Goal: Information Seeking & Learning: Learn about a topic

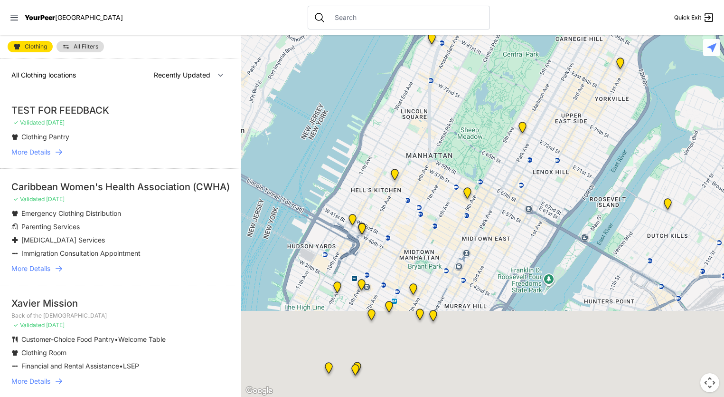
drag, startPoint x: 441, startPoint y: 261, endPoint x: 486, endPoint y: -20, distance: 284.2
click at [486, 0] on html "View map Close panel YourPeer [GEOGRAPHIC_DATA] Quick Exit Single Adult Familie…" at bounding box center [362, 198] width 724 height 397
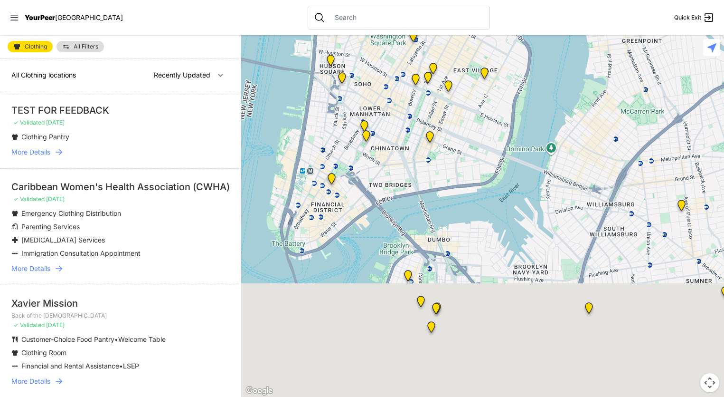
drag, startPoint x: 413, startPoint y: 250, endPoint x: 493, endPoint y: -66, distance: 326.1
click at [493, 0] on html "View map Close panel YourPeer [GEOGRAPHIC_DATA] Quick Exit Single Adult Familie…" at bounding box center [362, 198] width 724 height 397
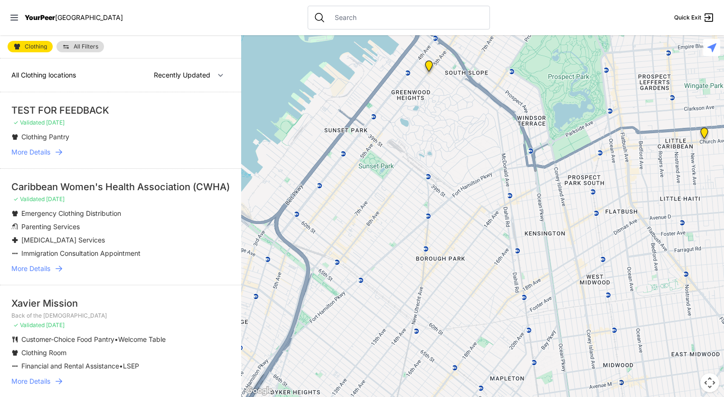
drag, startPoint x: 531, startPoint y: 92, endPoint x: 378, endPoint y: 278, distance: 240.9
click at [378, 279] on div at bounding box center [482, 215] width 483 height 361
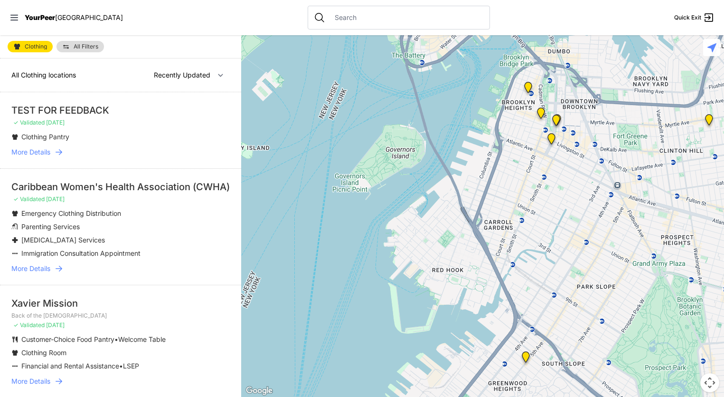
drag, startPoint x: 456, startPoint y: 123, endPoint x: 497, endPoint y: 389, distance: 268.6
click at [502, 396] on html "View map Close panel YourPeer [GEOGRAPHIC_DATA] Quick Exit Single Adult Familie…" at bounding box center [362, 198] width 724 height 397
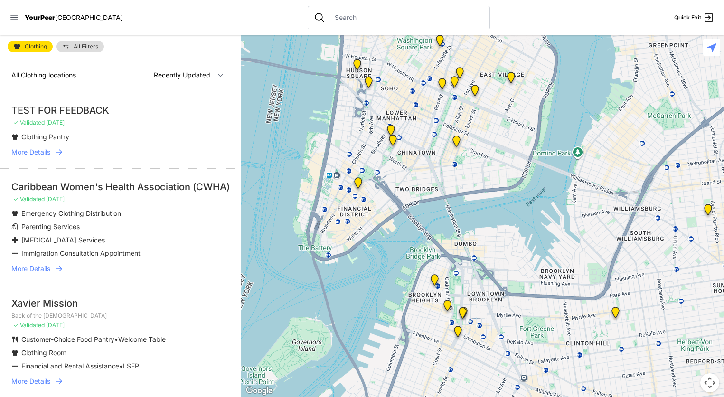
drag, startPoint x: 408, startPoint y: 262, endPoint x: 343, endPoint y: 432, distance: 181.4
click at [343, 396] on html "View map Close panel YourPeer [GEOGRAPHIC_DATA] Quick Exit Single Adult Familie…" at bounding box center [362, 198] width 724 height 397
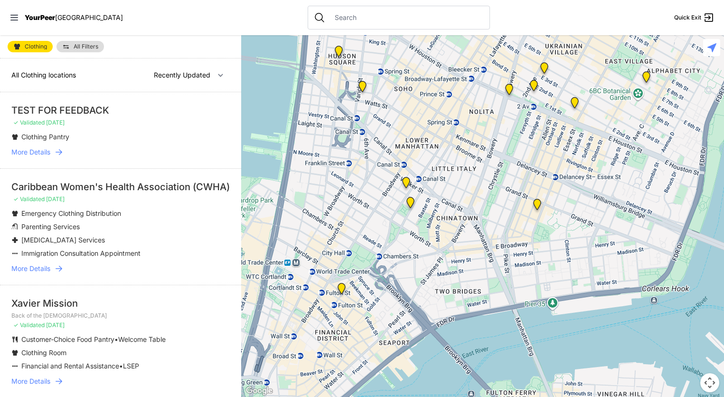
drag, startPoint x: 380, startPoint y: 172, endPoint x: 409, endPoint y: 243, distance: 76.9
click at [409, 243] on div at bounding box center [482, 215] width 483 height 361
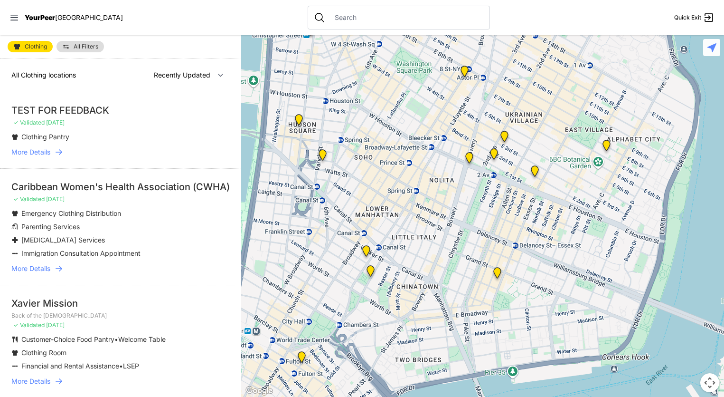
drag, startPoint x: 448, startPoint y: 142, endPoint x: 478, endPoint y: 162, distance: 35.8
click at [406, 212] on div at bounding box center [482, 215] width 483 height 361
click at [492, 152] on img "St. Joseph House" at bounding box center [494, 155] width 12 height 15
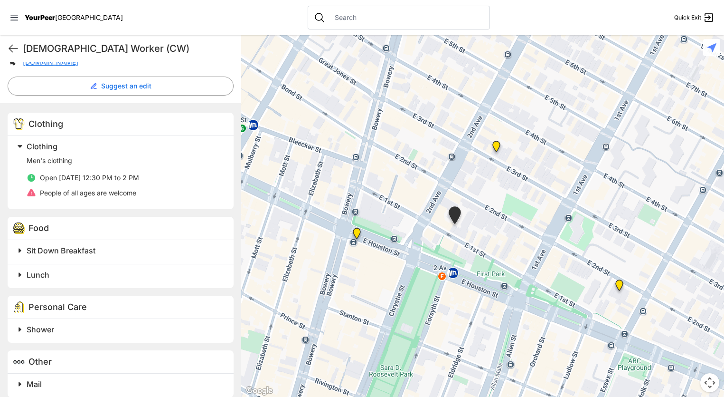
scroll to position [252, 0]
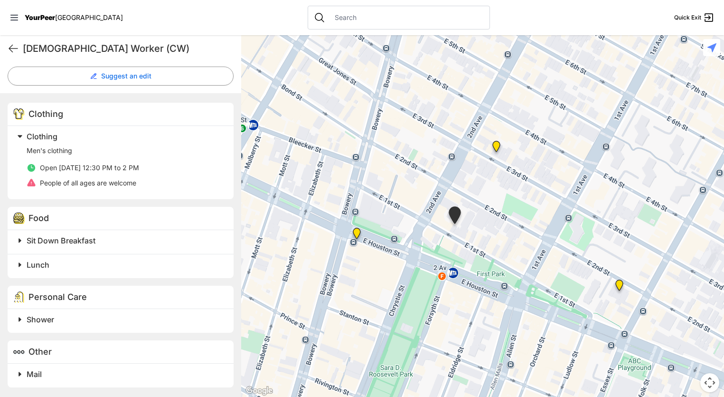
click at [19, 374] on span at bounding box center [138, 373] width 251 height 13
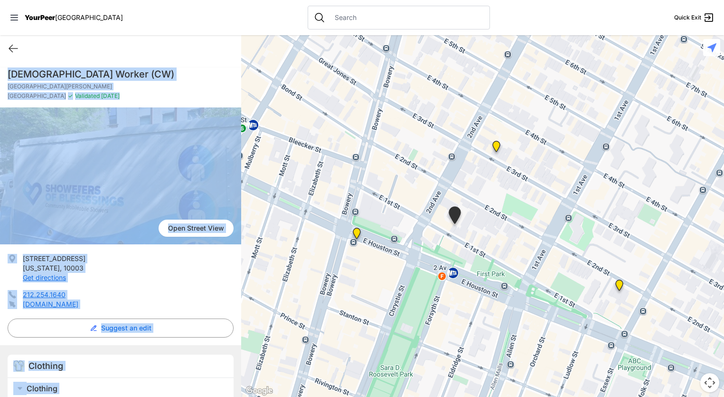
drag, startPoint x: 166, startPoint y: 381, endPoint x: 2, endPoint y: 46, distance: 373.2
click at [2, 46] on div "Quick Exit [DEMOGRAPHIC_DATA] Worker (CW) [GEOGRAPHIC_DATA][PERSON_NAME] ✓ Vali…" at bounding box center [120, 215] width 241 height 361
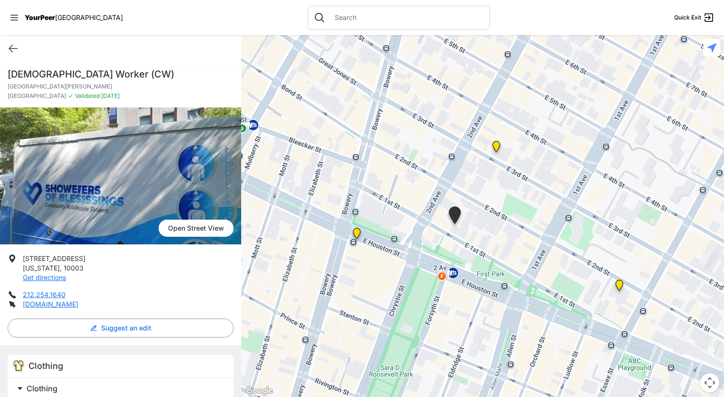
click at [155, 56] on div "Quick Exit" at bounding box center [120, 48] width 241 height 27
click at [11, 48] on icon at bounding box center [13, 48] width 9 height 7
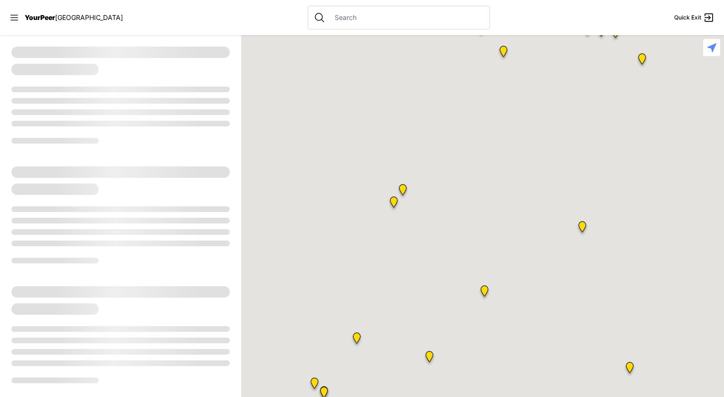
select select "recentlyUpdated"
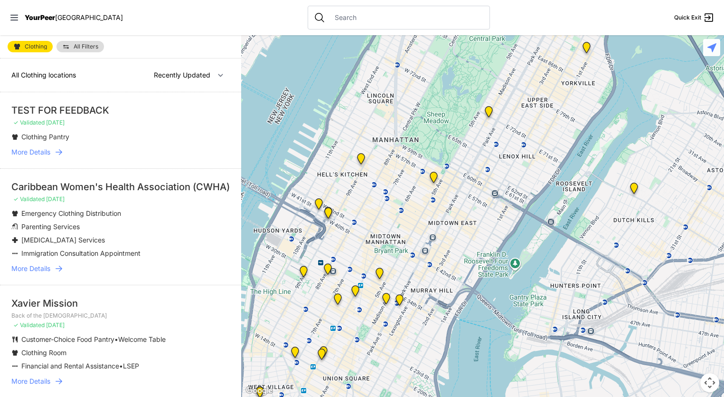
drag, startPoint x: 397, startPoint y: 298, endPoint x: 401, endPoint y: 120, distance: 178.2
click at [401, 120] on div at bounding box center [482, 215] width 483 height 361
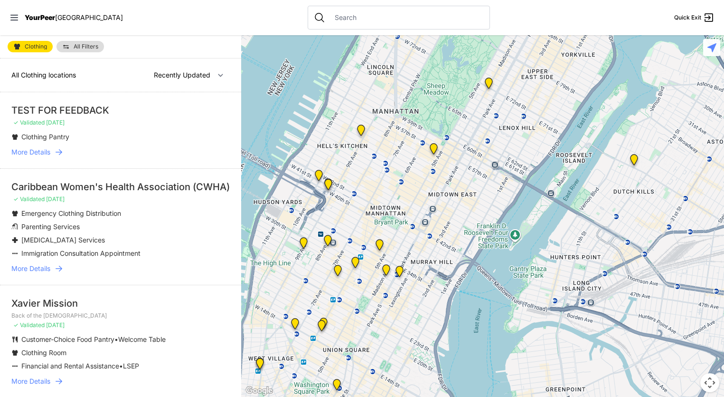
drag, startPoint x: 328, startPoint y: 300, endPoint x: 441, endPoint y: -47, distance: 365.0
click at [441, 0] on html "View map Close panel YourPeer [GEOGRAPHIC_DATA] Quick Exit Single Adult Familie…" at bounding box center [362, 198] width 724 height 397
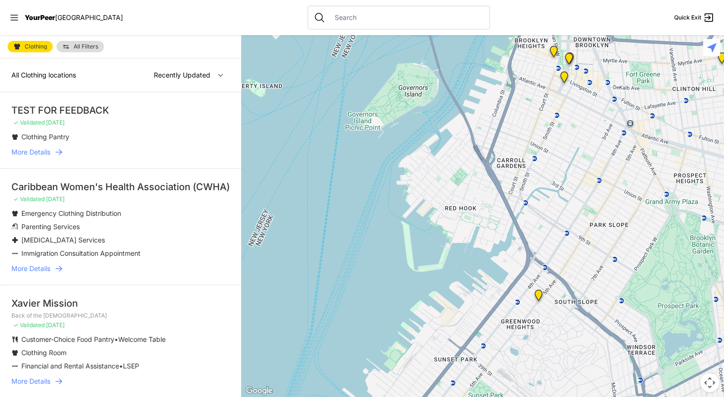
drag, startPoint x: 588, startPoint y: 105, endPoint x: 507, endPoint y: 432, distance: 336.5
click at [507, 396] on html "View map Close panel YourPeer [GEOGRAPHIC_DATA] Quick Exit Single Adult Familie…" at bounding box center [362, 198] width 724 height 397
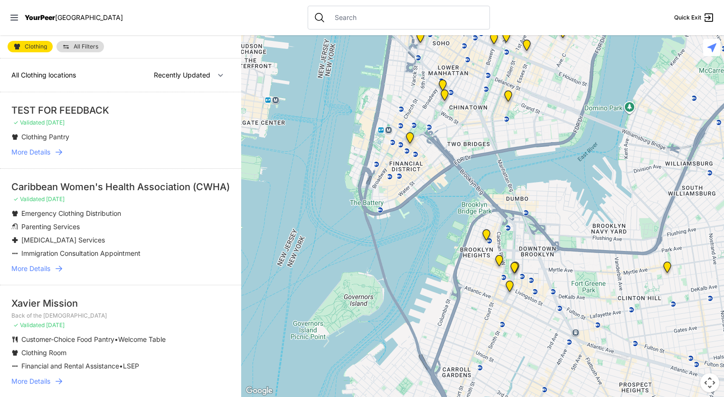
drag, startPoint x: 541, startPoint y: 220, endPoint x: 368, endPoint y: 161, distance: 182.5
click at [495, 396] on html "View map Close panel YourPeer [GEOGRAPHIC_DATA] Quick Exit Single Adult Familie…" at bounding box center [362, 198] width 724 height 397
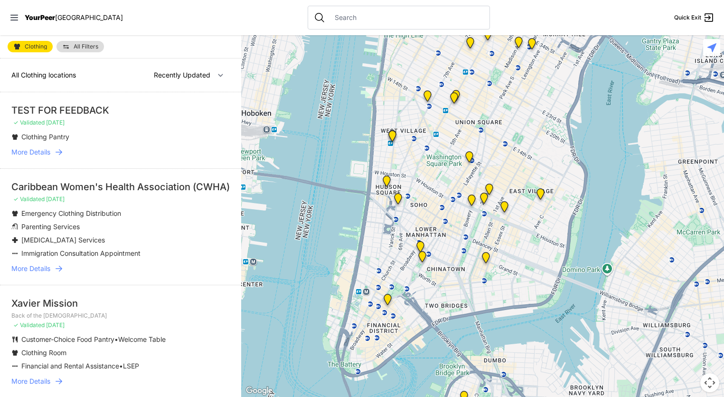
drag, startPoint x: 474, startPoint y: 89, endPoint x: 445, endPoint y: 262, distance: 174.8
click at [445, 262] on div at bounding box center [482, 215] width 483 height 361
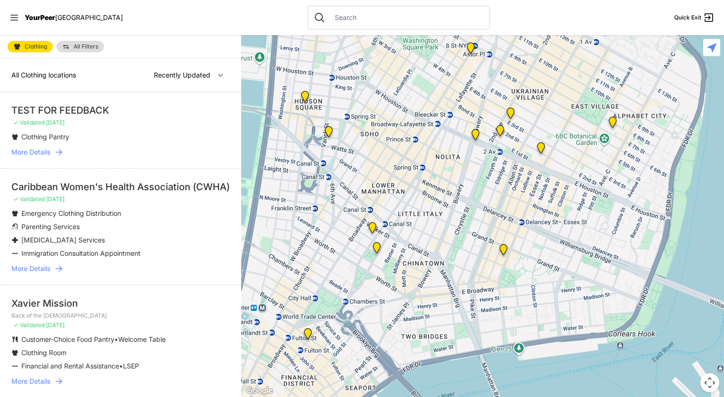
drag, startPoint x: 428, startPoint y: 281, endPoint x: 432, endPoint y: 237, distance: 43.4
click at [432, 237] on div at bounding box center [482, 215] width 483 height 361
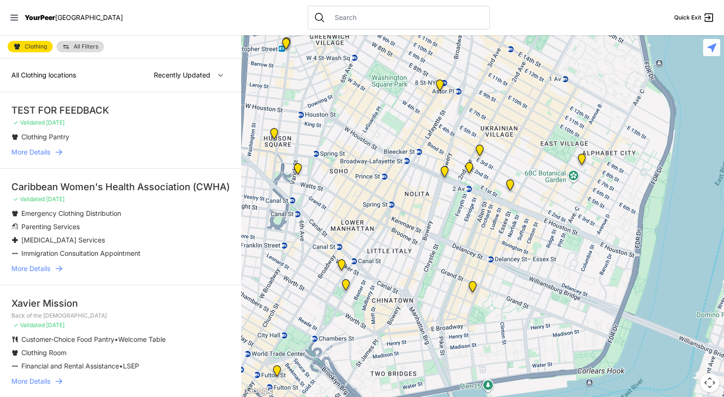
drag, startPoint x: 472, startPoint y: 171, endPoint x: 439, endPoint y: 209, distance: 49.9
click at [439, 209] on div at bounding box center [482, 215] width 483 height 361
click at [582, 159] on img "Manhattan" at bounding box center [582, 160] width 12 height 15
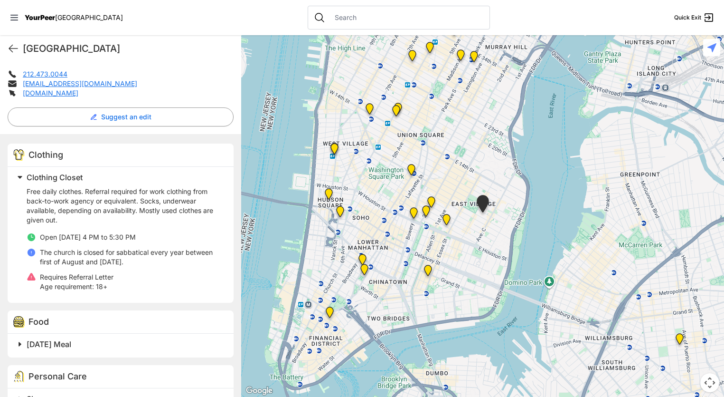
scroll to position [237, 0]
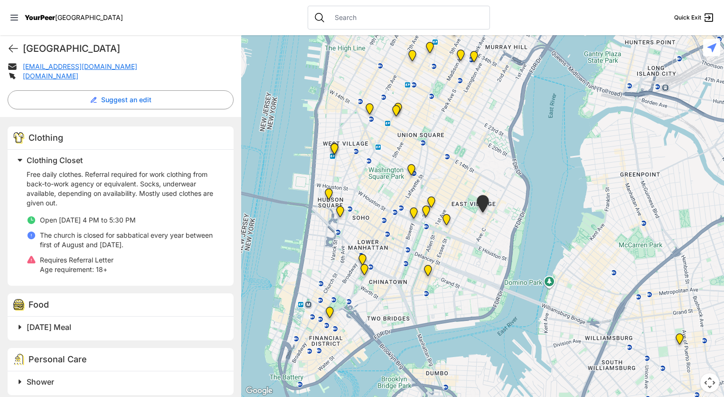
click at [446, 218] on img "University Community Social Services (UCSS)" at bounding box center [447, 221] width 12 height 15
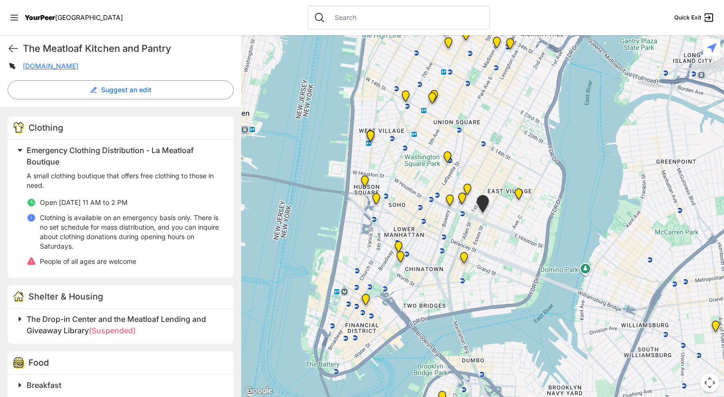
scroll to position [285, 0]
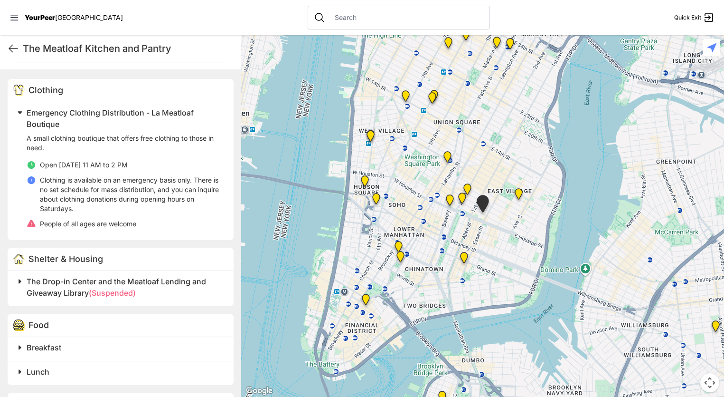
click at [466, 188] on img "Maryhouse" at bounding box center [468, 190] width 12 height 15
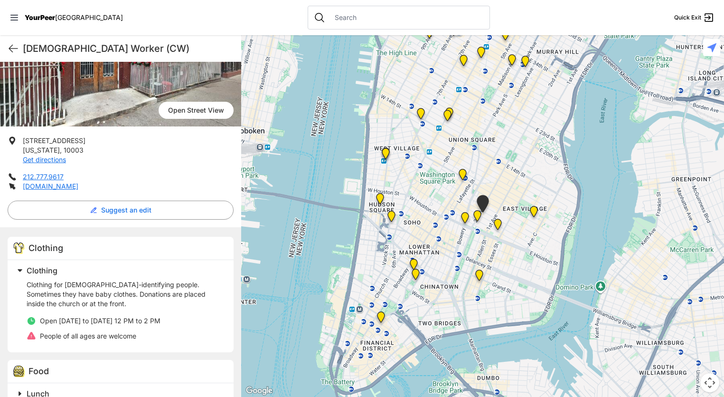
scroll to position [142, 0]
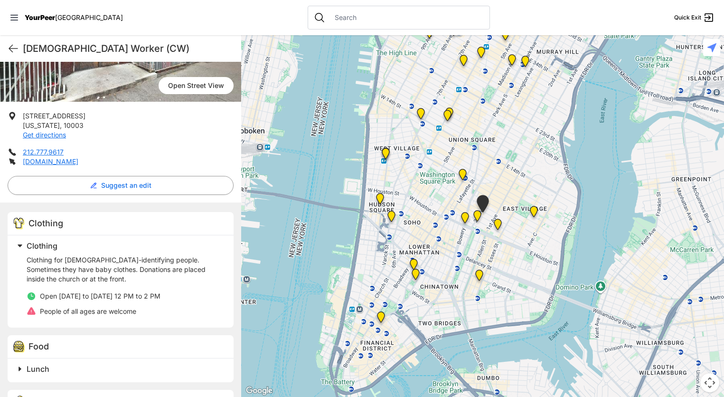
click at [476, 216] on img "St. Joseph House" at bounding box center [478, 217] width 12 height 15
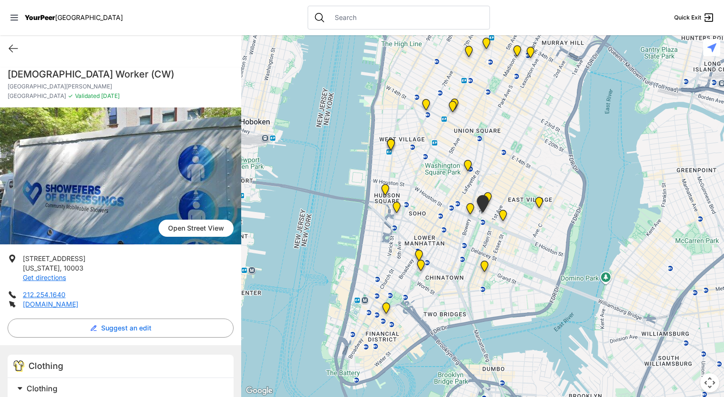
click at [470, 213] on img "Bowery Campus" at bounding box center [471, 210] width 12 height 15
click at [470, 209] on img "Bowery Campus" at bounding box center [471, 210] width 12 height 15
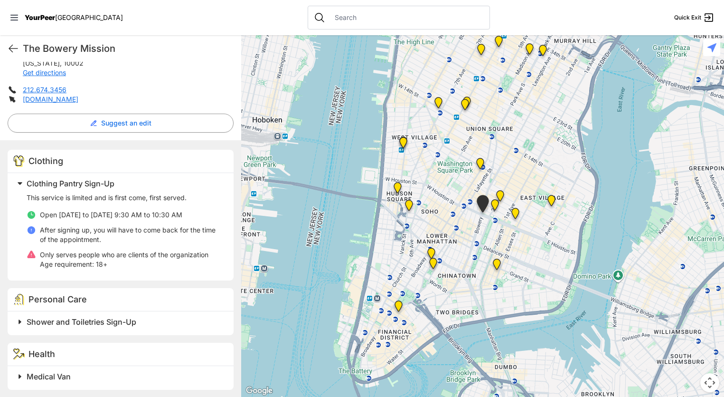
scroll to position [207, 0]
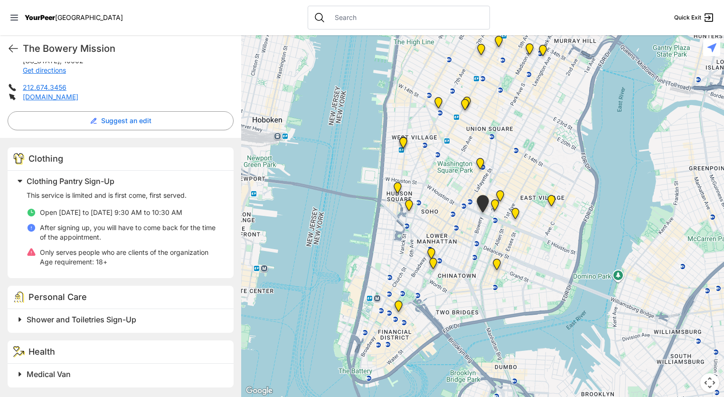
click at [22, 372] on span at bounding box center [138, 373] width 251 height 13
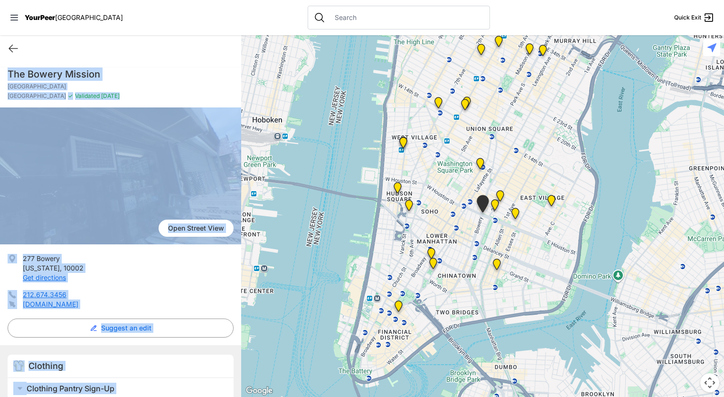
drag, startPoint x: 138, startPoint y: 373, endPoint x: 5, endPoint y: 69, distance: 332.0
click at [1, 68] on div "The [GEOGRAPHIC_DATA] [GEOGRAPHIC_DATA] ✓ Validated [DATE] [GEOGRAPHIC_DATA] Vi…" at bounding box center [120, 365] width 241 height 607
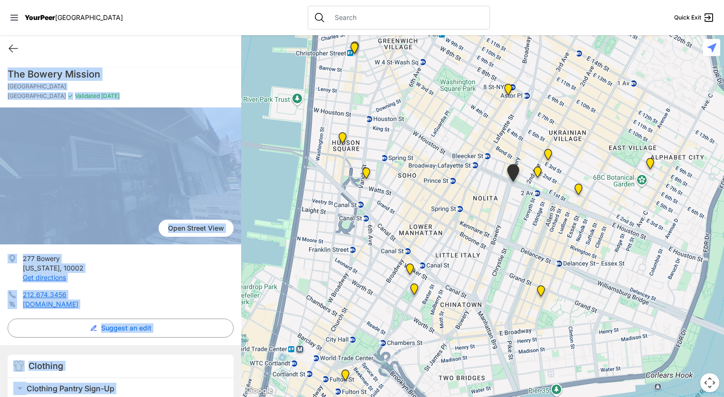
click at [509, 89] on img "Harvey Milk High School" at bounding box center [509, 91] width 12 height 15
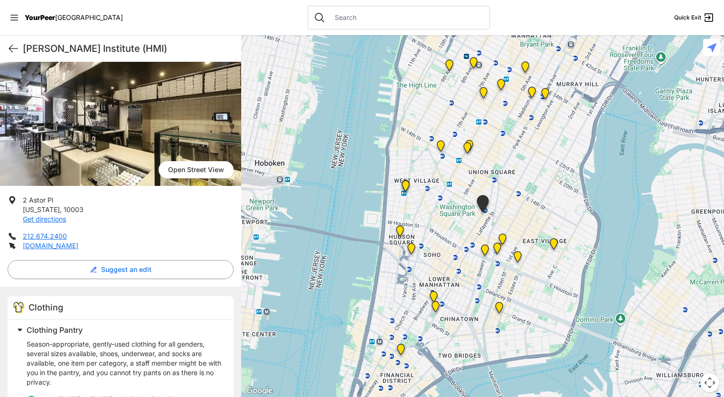
scroll to position [142, 0]
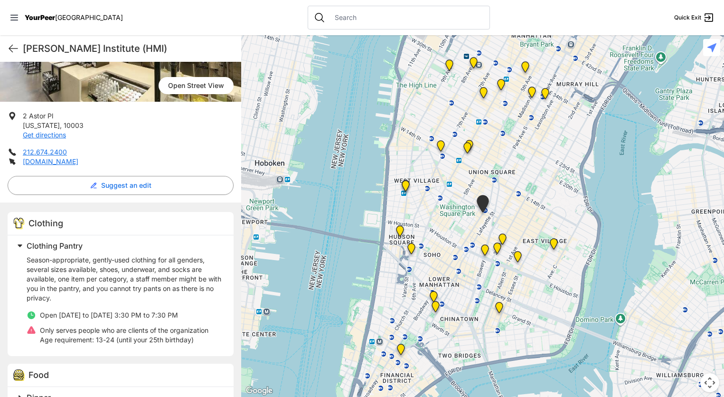
click at [434, 294] on img "Tribeca Campus/New York City Rescue Mission" at bounding box center [434, 298] width 12 height 15
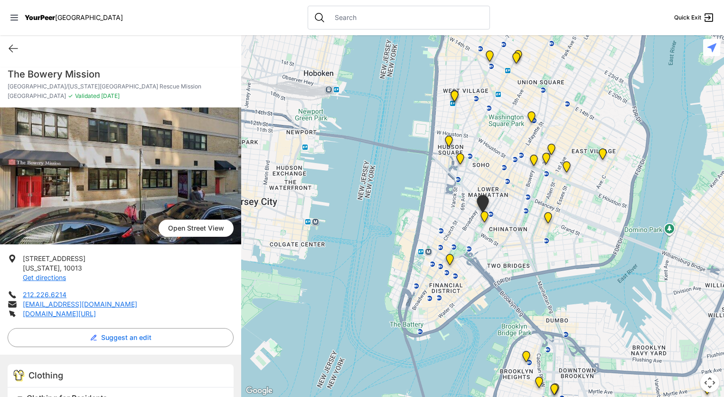
click at [484, 217] on img "Manhattan Criminal Court" at bounding box center [485, 218] width 12 height 15
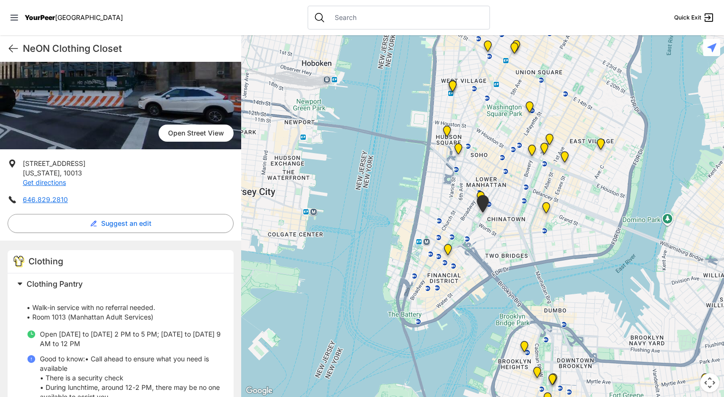
scroll to position [142, 0]
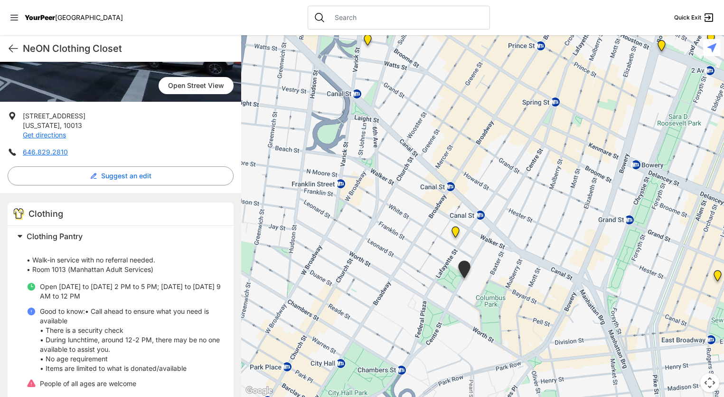
drag, startPoint x: 543, startPoint y: 228, endPoint x: 387, endPoint y: 336, distance: 190.4
click at [387, 336] on div at bounding box center [482, 215] width 483 height 361
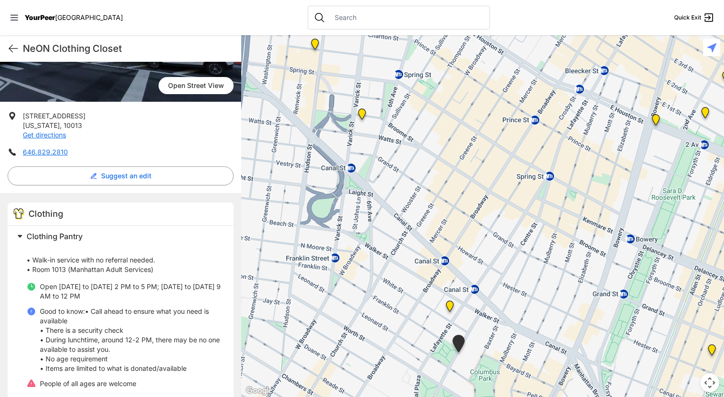
drag, startPoint x: 603, startPoint y: 210, endPoint x: 461, endPoint y: 172, distance: 147.1
click at [593, 284] on div at bounding box center [482, 215] width 483 height 361
click at [363, 112] on img "Main Location, SoHo, DYCD Youth Drop-in Center" at bounding box center [362, 115] width 12 height 15
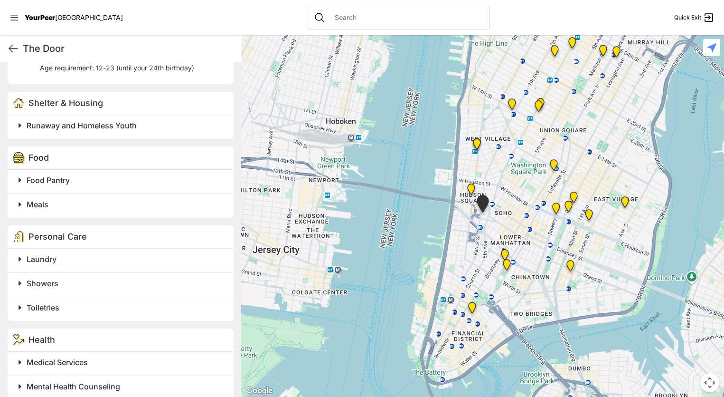
scroll to position [177, 0]
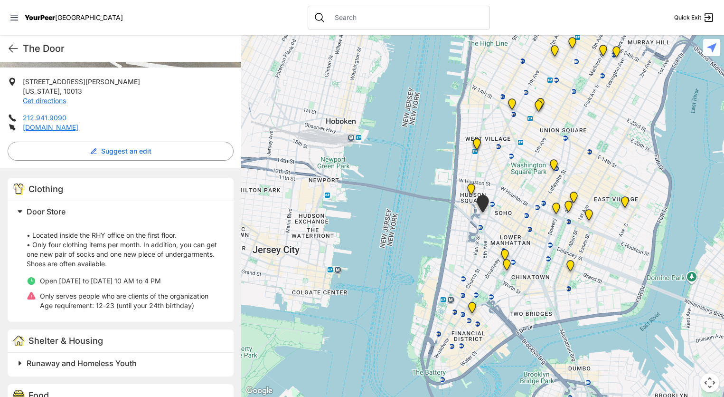
click at [554, 165] on img "Harvey Milk High School" at bounding box center [554, 166] width 12 height 15
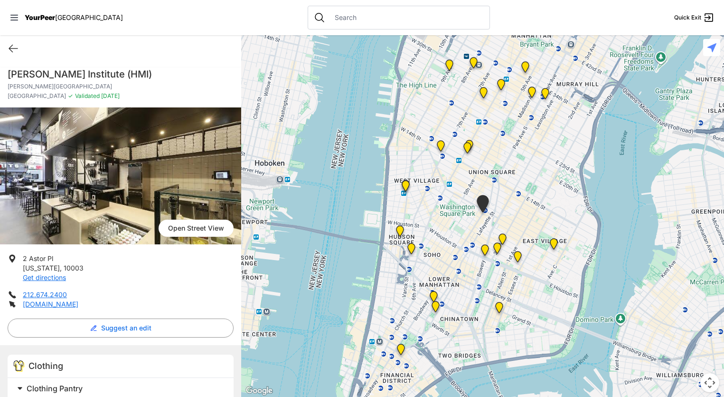
click at [57, 41] on div "Quick Exit" at bounding box center [120, 48] width 241 height 27
click at [10, 49] on icon at bounding box center [13, 48] width 9 height 7
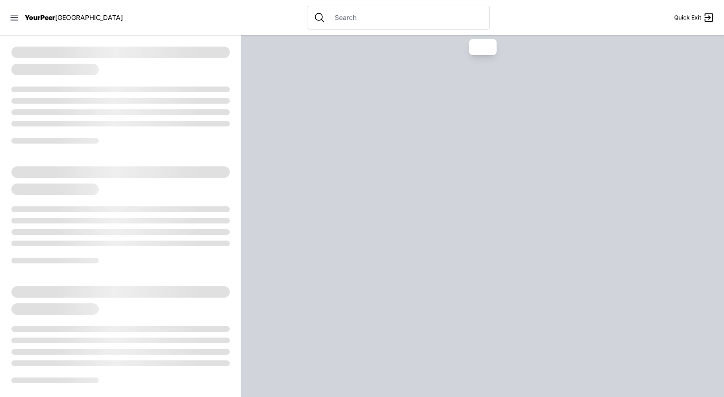
select select "recentlyUpdated"
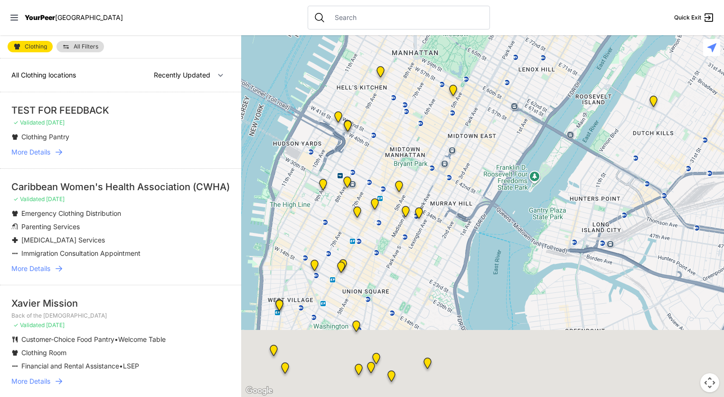
drag, startPoint x: 421, startPoint y: 275, endPoint x: 446, endPoint y: -66, distance: 342.9
click at [446, 0] on html "View map Close panel YourPeer [GEOGRAPHIC_DATA] Quick Exit Single Adult Familie…" at bounding box center [362, 198] width 724 height 397
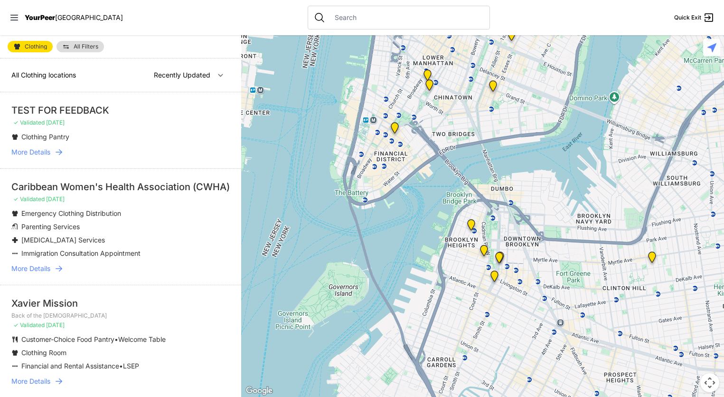
drag, startPoint x: 450, startPoint y: 123, endPoint x: 531, endPoint y: 358, distance: 249.2
click at [531, 358] on div at bounding box center [482, 215] width 483 height 361
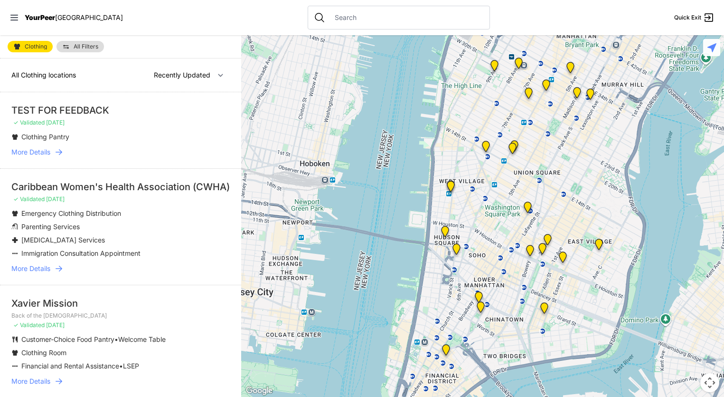
drag, startPoint x: 463, startPoint y: 209, endPoint x: 548, endPoint y: 406, distance: 213.8
click at [548, 396] on html "View map Close panel YourPeer [GEOGRAPHIC_DATA] Quick Exit Single Adult Familie…" at bounding box center [362, 198] width 724 height 397
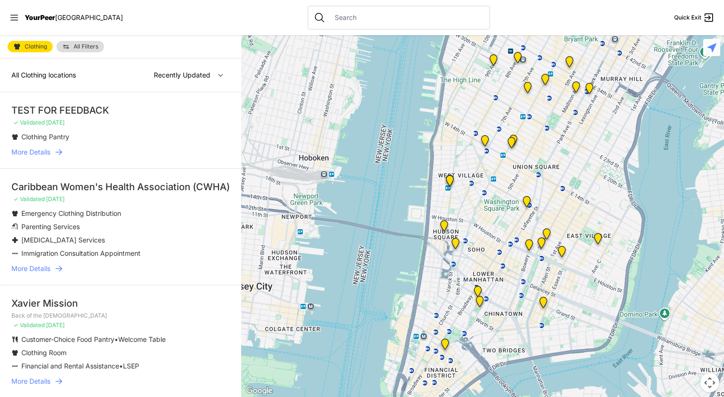
click at [542, 301] on img "Lower East Side Youth Drop-in Center. Yellow doors with grey buzzer on the right" at bounding box center [544, 303] width 12 height 15
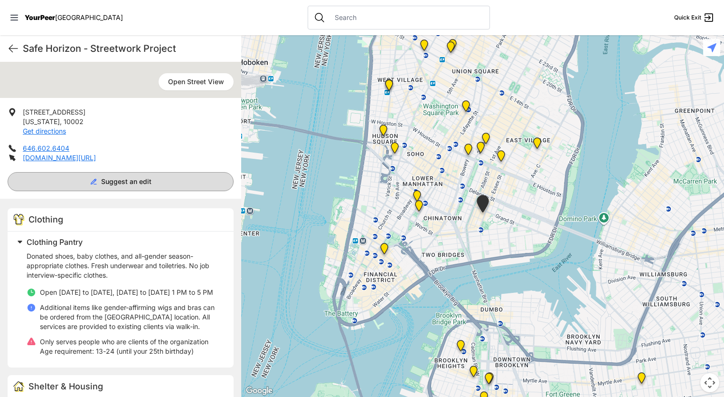
scroll to position [190, 0]
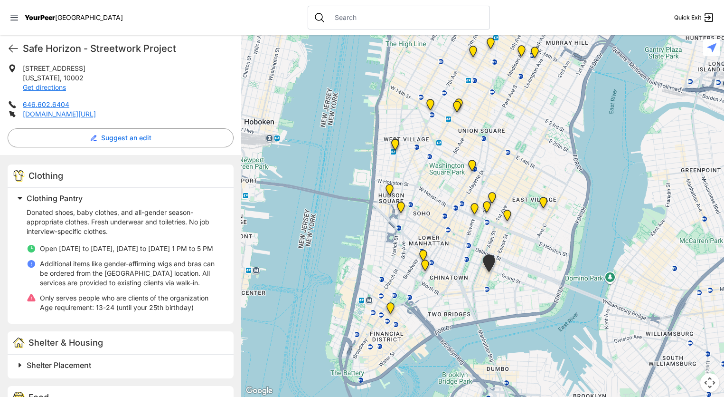
drag, startPoint x: 459, startPoint y: 184, endPoint x: 465, endPoint y: 247, distance: 63.0
click at [465, 247] on div at bounding box center [482, 215] width 483 height 361
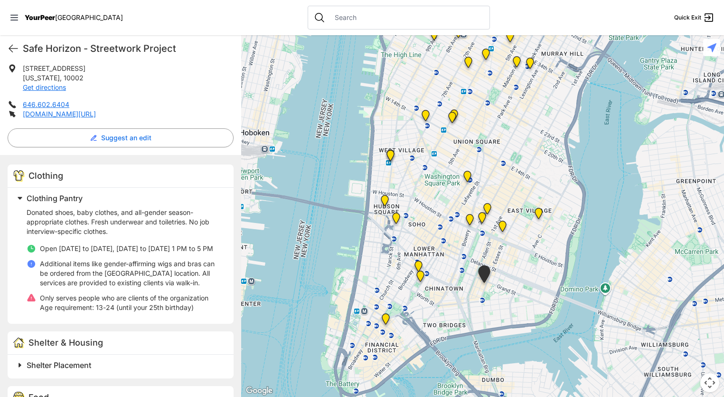
drag, startPoint x: 473, startPoint y: 226, endPoint x: 446, endPoint y: 288, distance: 67.9
click at [466, 237] on div at bounding box center [482, 215] width 483 height 361
click at [395, 218] on img "Main Location, SoHo, DYCD Youth Drop-in Center" at bounding box center [396, 219] width 12 height 15
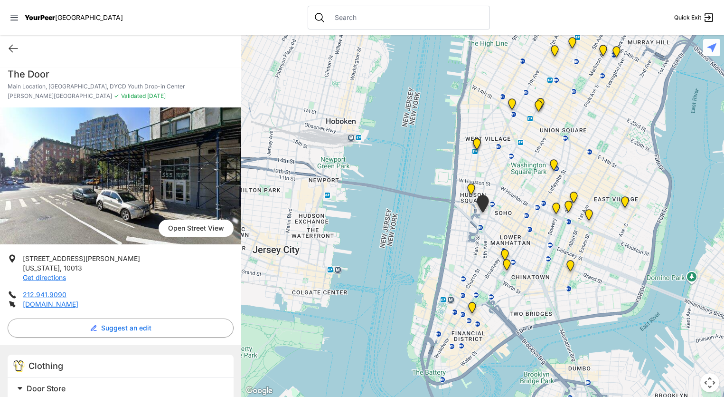
click at [467, 186] on img at bounding box center [471, 190] width 12 height 15
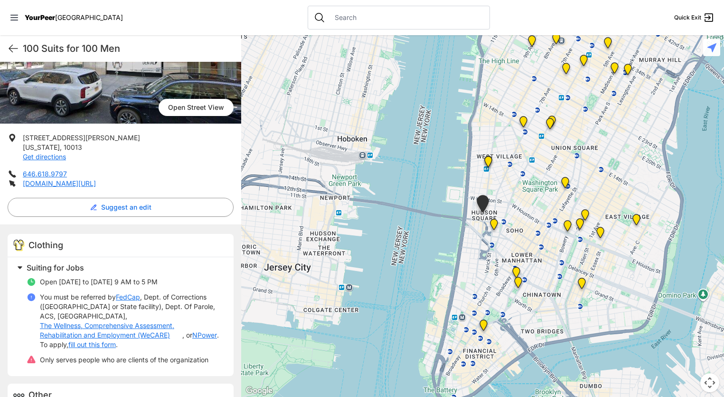
scroll to position [59, 0]
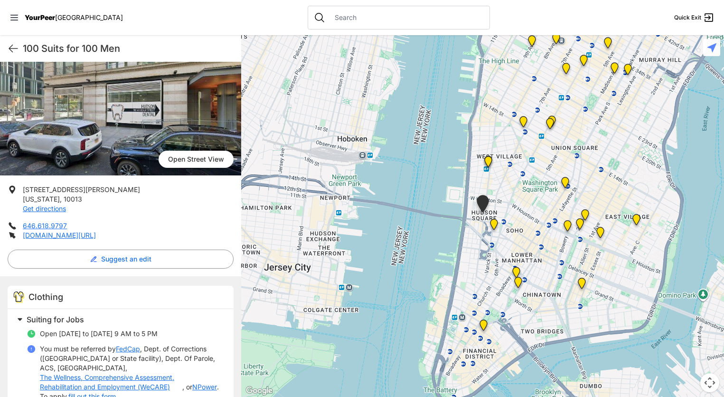
click at [487, 161] on img "Greenwich Village" at bounding box center [489, 163] width 12 height 15
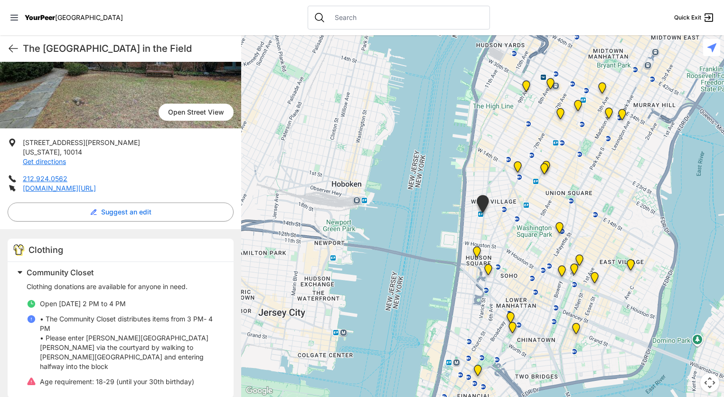
scroll to position [190, 0]
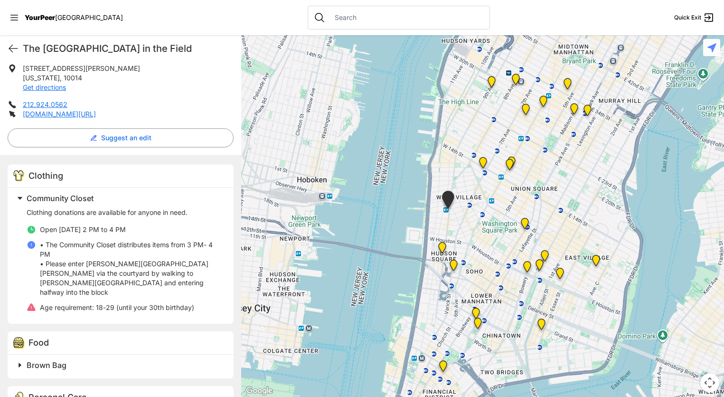
drag, startPoint x: 531, startPoint y: 294, endPoint x: 472, endPoint y: 214, distance: 99.2
click at [495, 287] on div at bounding box center [482, 215] width 483 height 361
